Goal: Information Seeking & Learning: Learn about a topic

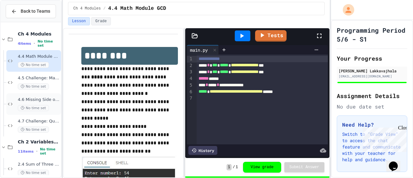
click at [46, 104] on div "4.6 Missing Side of a Triangle No time set" at bounding box center [39, 104] width 42 height 14
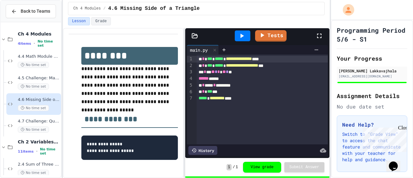
click at [72, 114] on div "**********" at bounding box center [123, 139] width 109 height 196
click at [45, 124] on span "4.7 Challenge: Quadratic Formula" at bounding box center [39, 121] width 42 height 5
